Goal: Check status: Check status

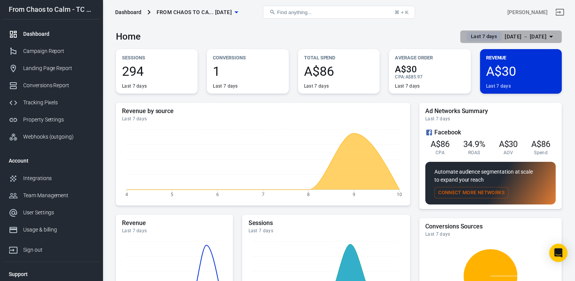
click at [513, 35] on div "[DATE] － [DATE]" at bounding box center [526, 37] width 42 height 10
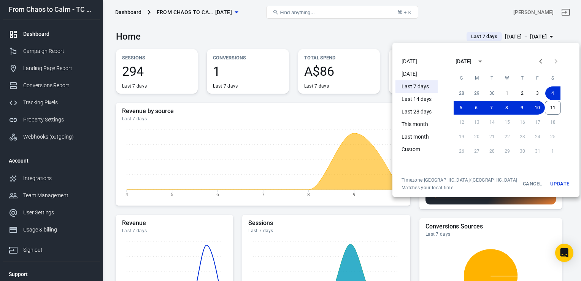
click at [411, 65] on li "[DATE]" at bounding box center [416, 61] width 42 height 13
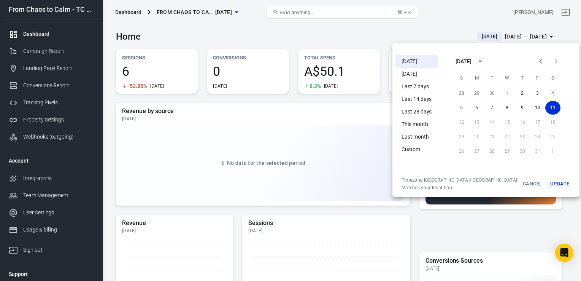
click at [547, 181] on button "Update" at bounding box center [559, 184] width 24 height 14
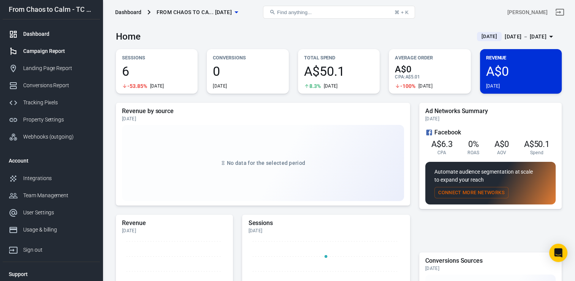
click at [62, 54] on div "Campaign Report" at bounding box center [58, 51] width 71 height 8
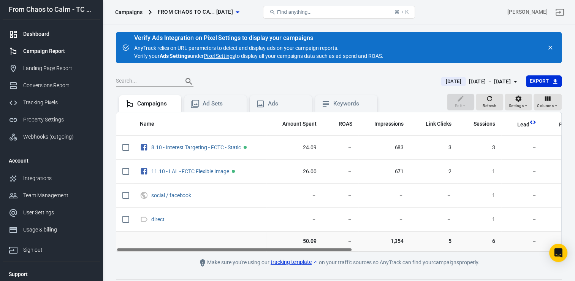
click at [32, 34] on div "Dashboard" at bounding box center [58, 34] width 71 height 8
